Goal: Use online tool/utility: Utilize a website feature to perform a specific function

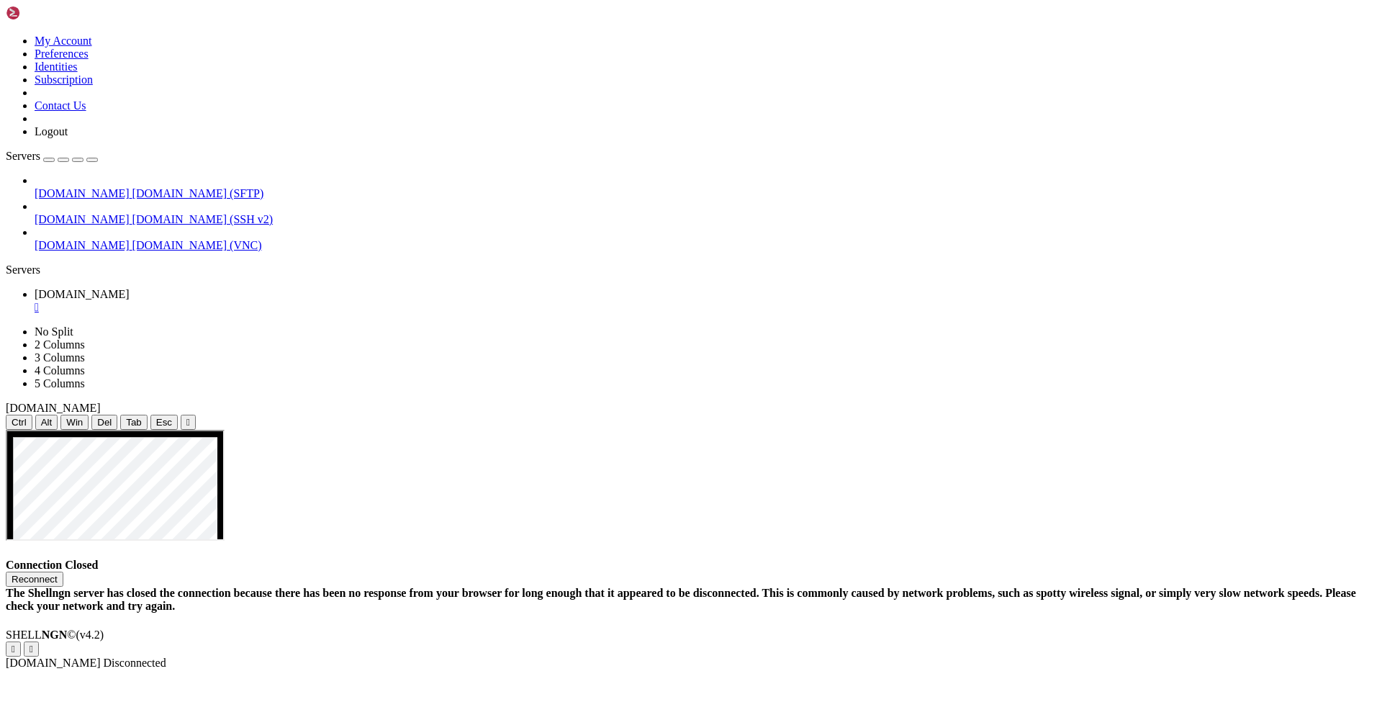
click at [63, 571] on button "Reconnect" at bounding box center [35, 578] width 58 height 15
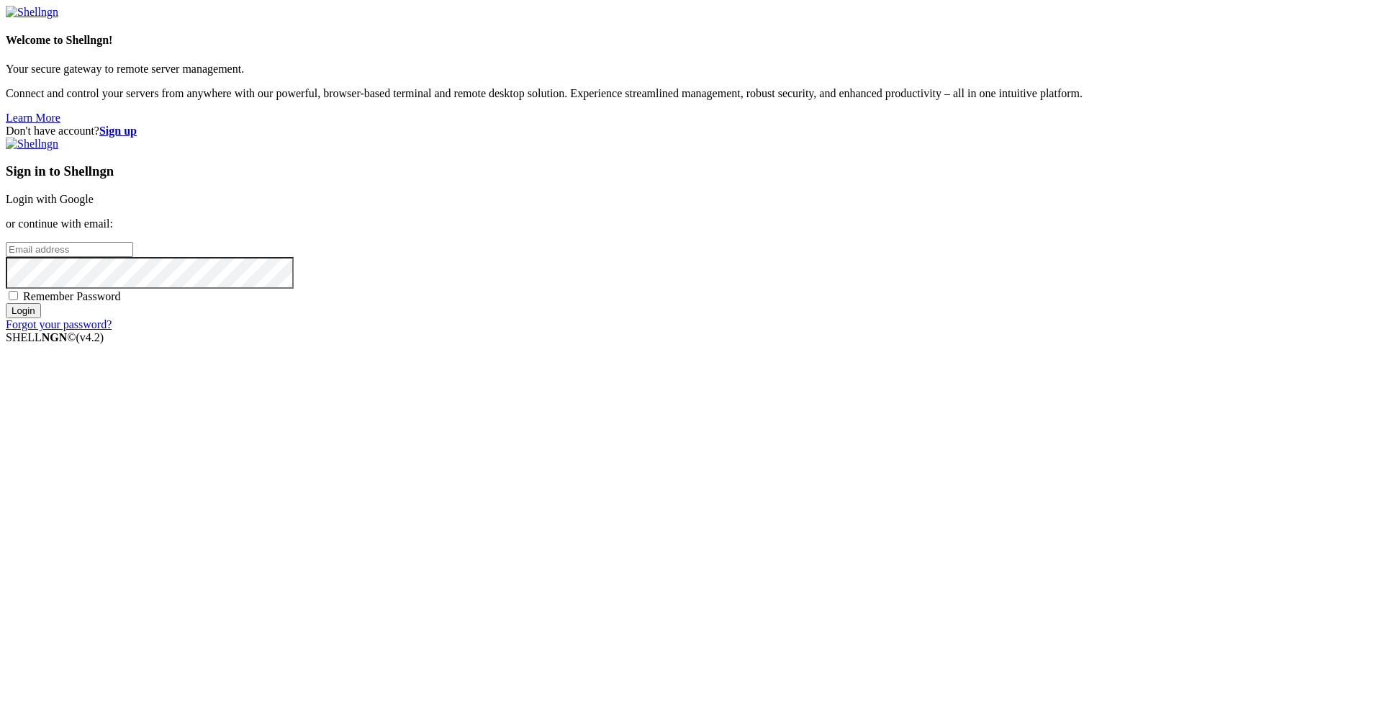
click at [94, 205] on link "Login with Google" at bounding box center [50, 199] width 88 height 12
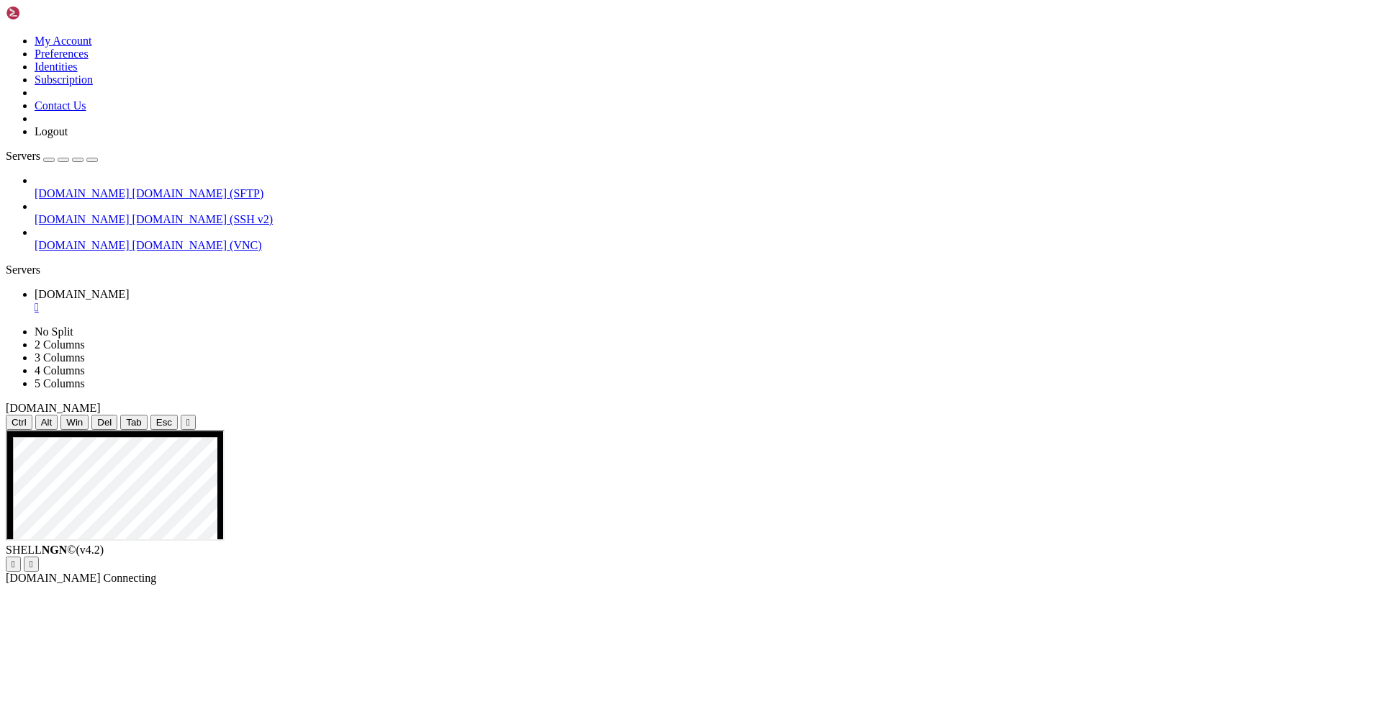
drag, startPoint x: 331, startPoint y: 46, endPoint x: 331, endPoint y: 35, distance: 10.8
click at [190, 417] on div "" at bounding box center [188, 422] width 4 height 11
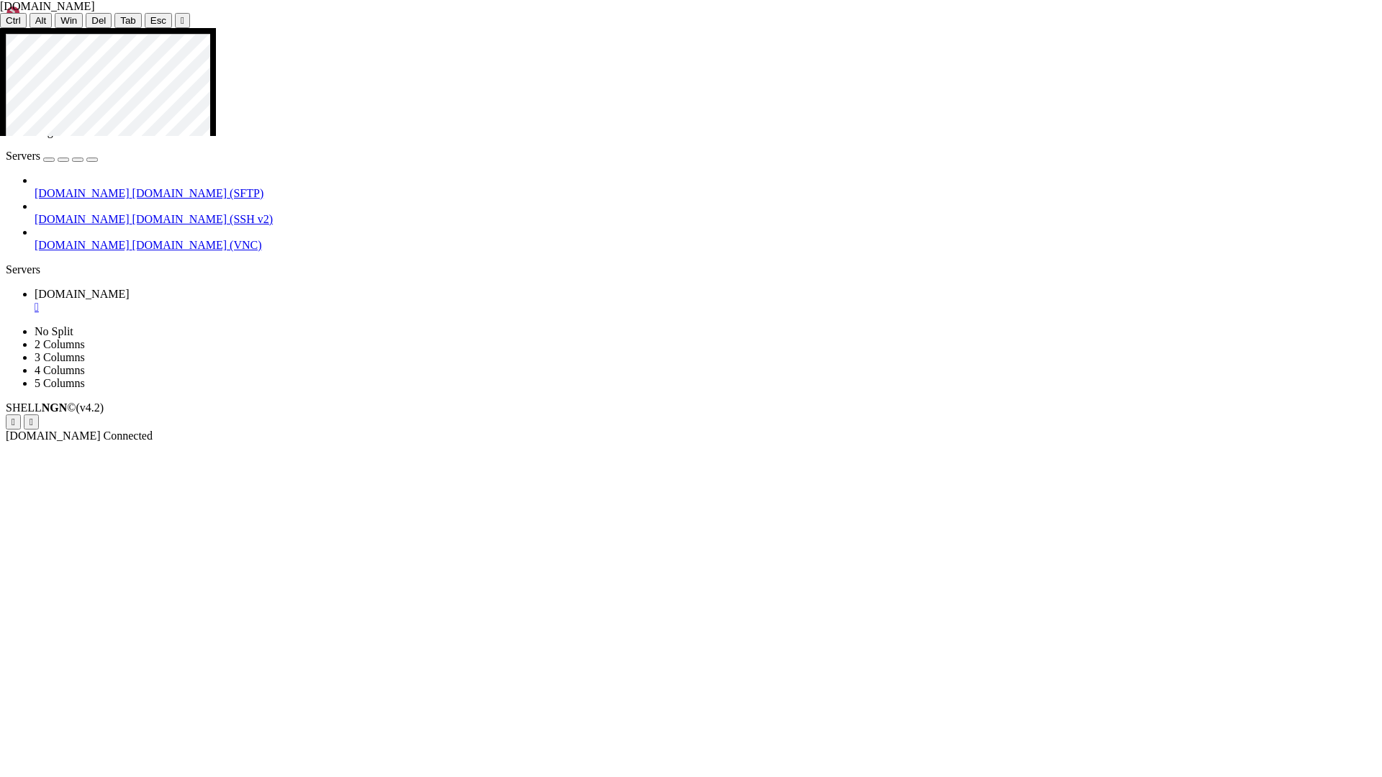
drag, startPoint x: 806, startPoint y: 435, endPoint x: 918, endPoint y: 435, distance: 111.6
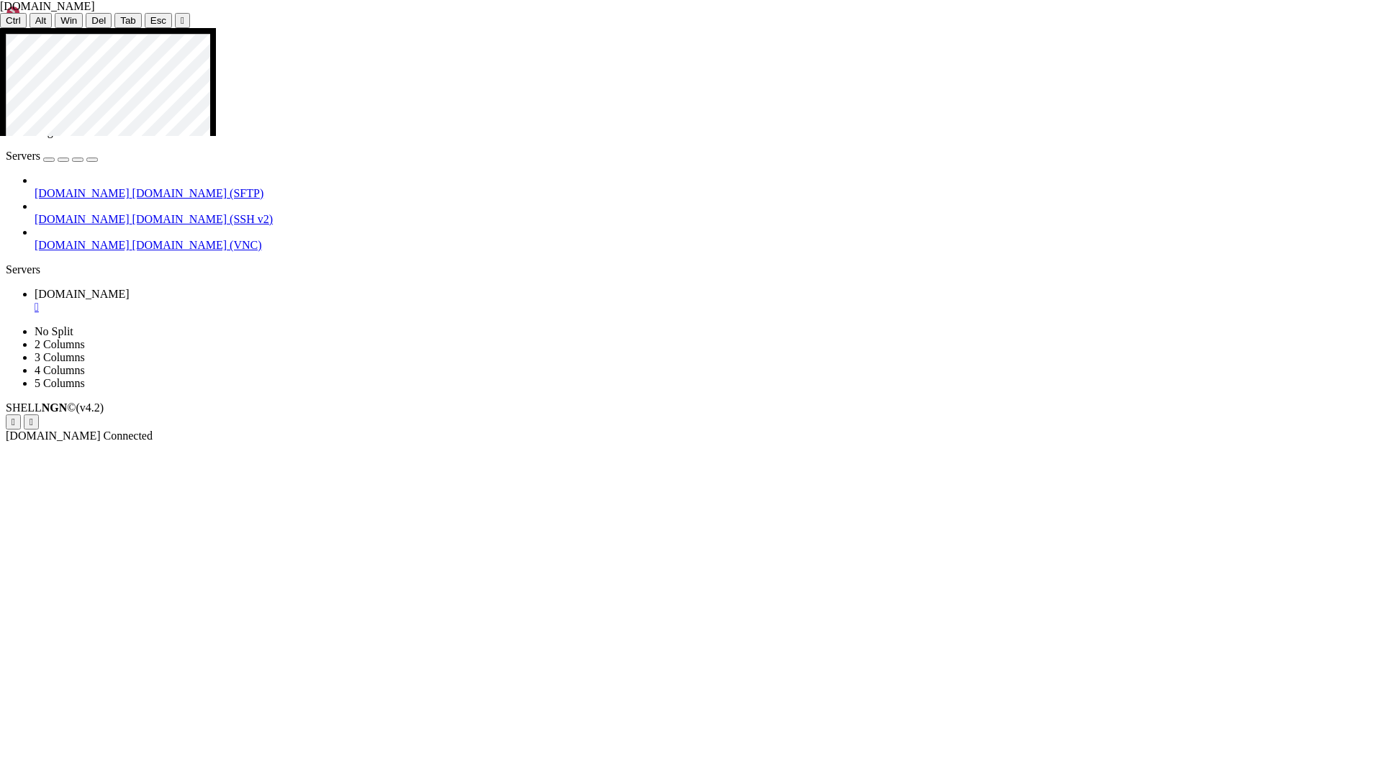
drag, startPoint x: 802, startPoint y: 397, endPoint x: 868, endPoint y: 398, distance: 66.2
drag, startPoint x: 804, startPoint y: 469, endPoint x: 948, endPoint y: 466, distance: 144.0
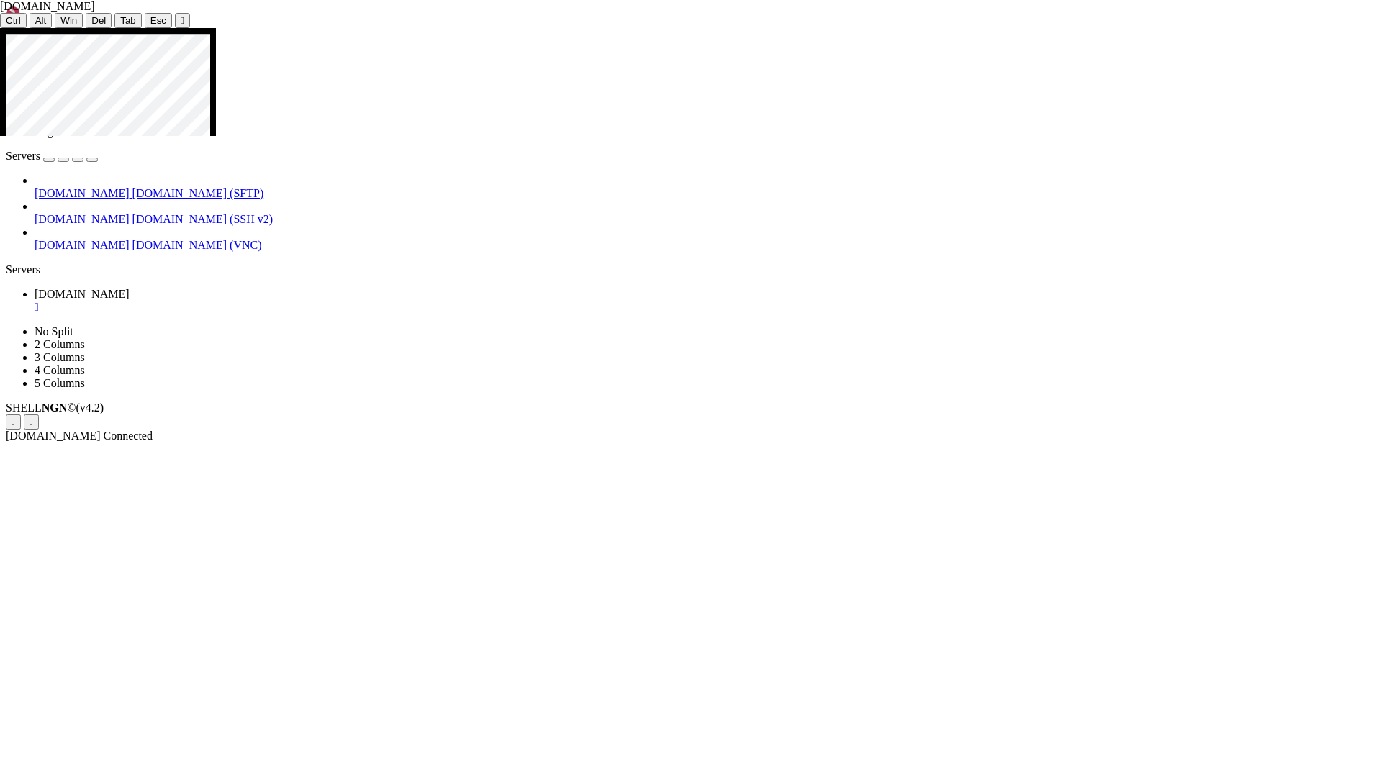
drag, startPoint x: 804, startPoint y: 381, endPoint x: 925, endPoint y: 381, distance: 120.9
